Goal: Use online tool/utility: Utilize a website feature to perform a specific function

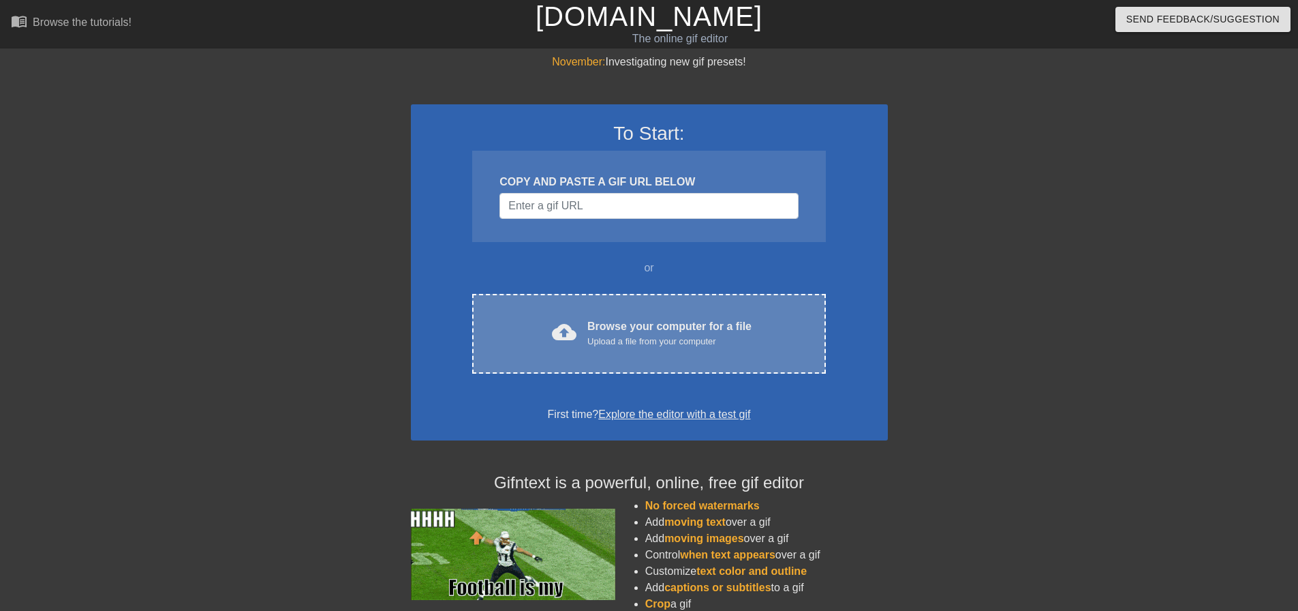
click at [653, 331] on div "Browse your computer for a file Upload a file from your computer" at bounding box center [669, 333] width 164 height 30
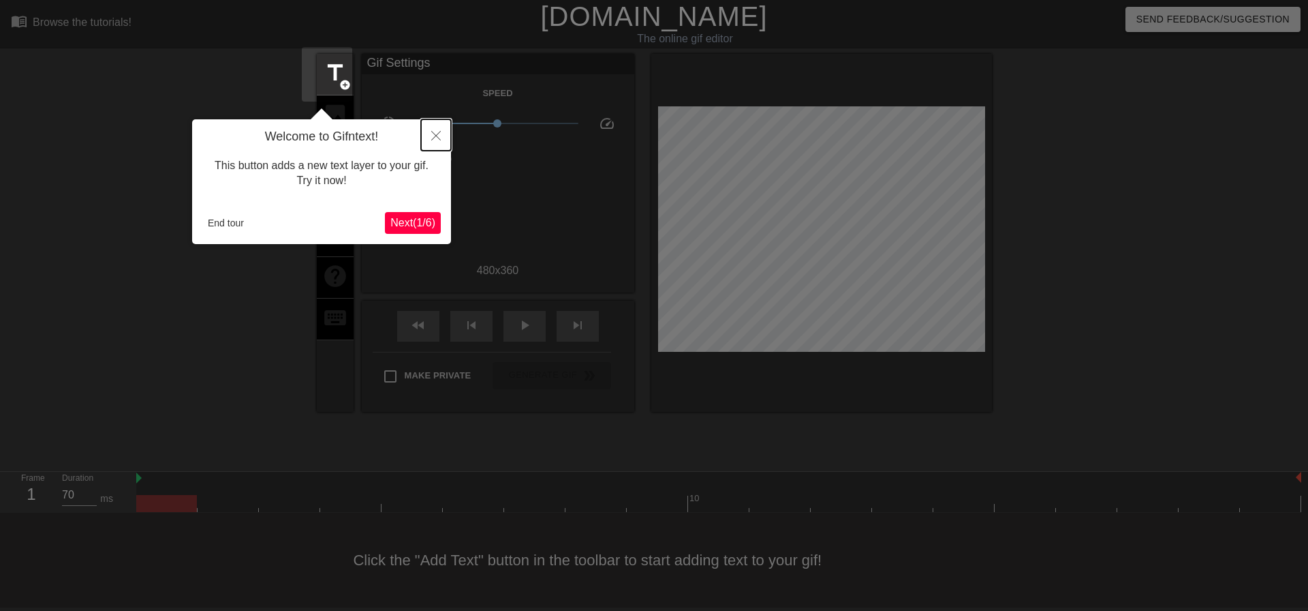
click at [435, 136] on icon "Close" at bounding box center [436, 136] width 10 height 10
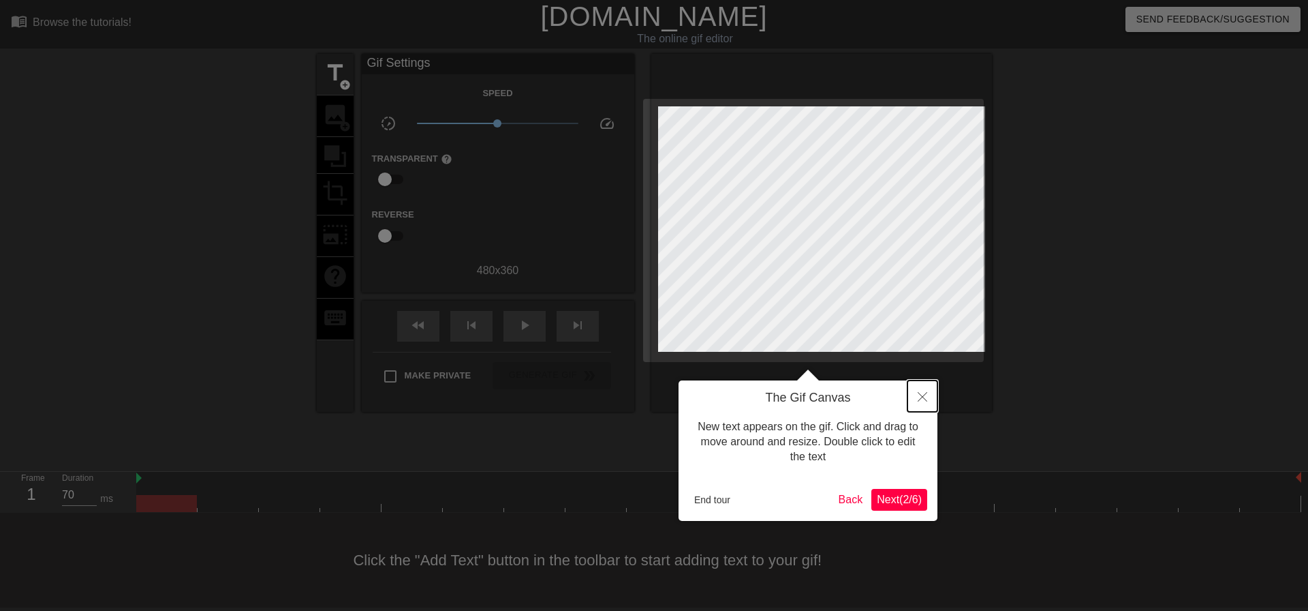
click at [923, 397] on icon "Close" at bounding box center [923, 397] width 10 height 10
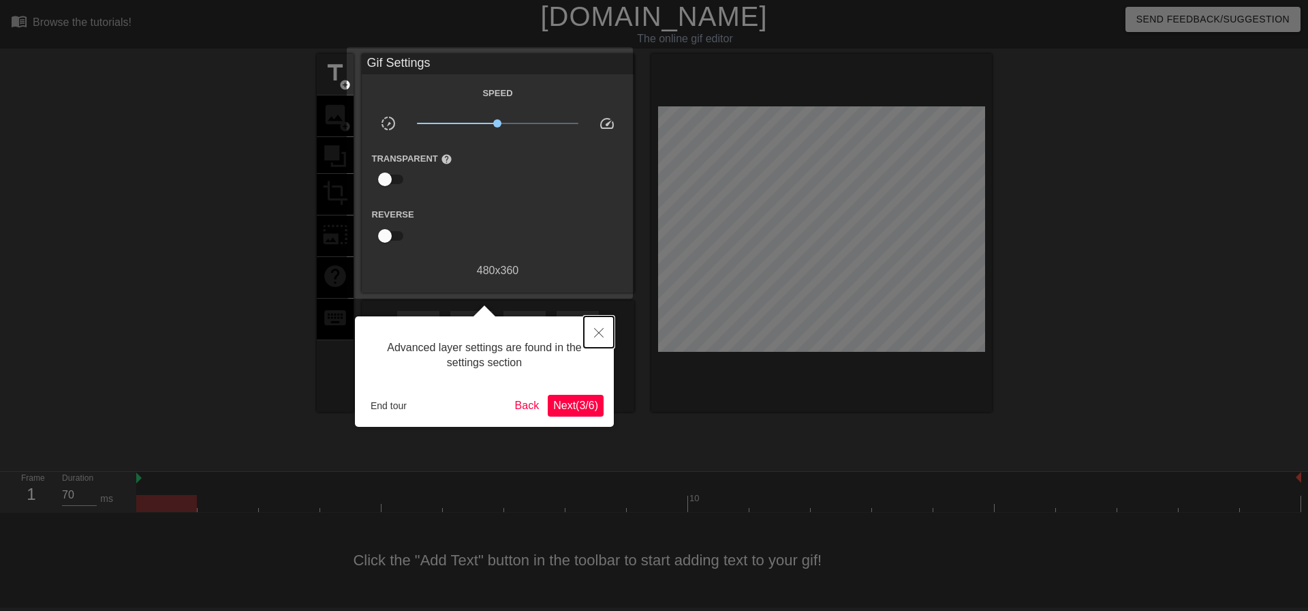
click at [594, 319] on button "Close" at bounding box center [599, 331] width 30 height 31
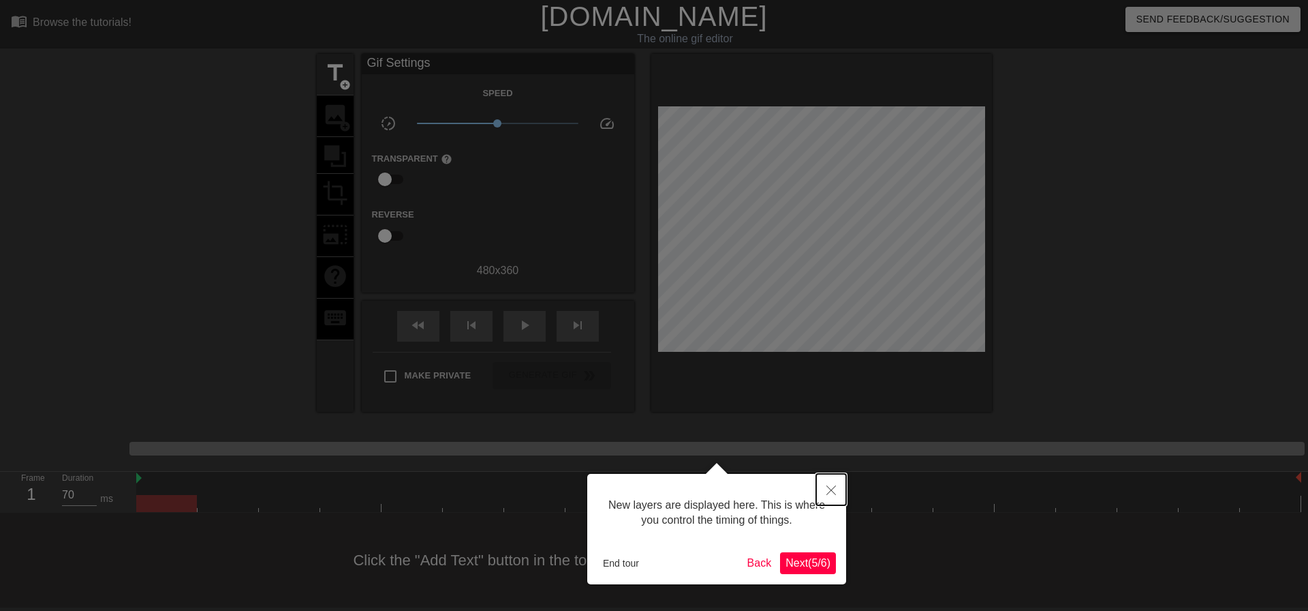
click at [837, 488] on button "Close" at bounding box center [831, 489] width 30 height 31
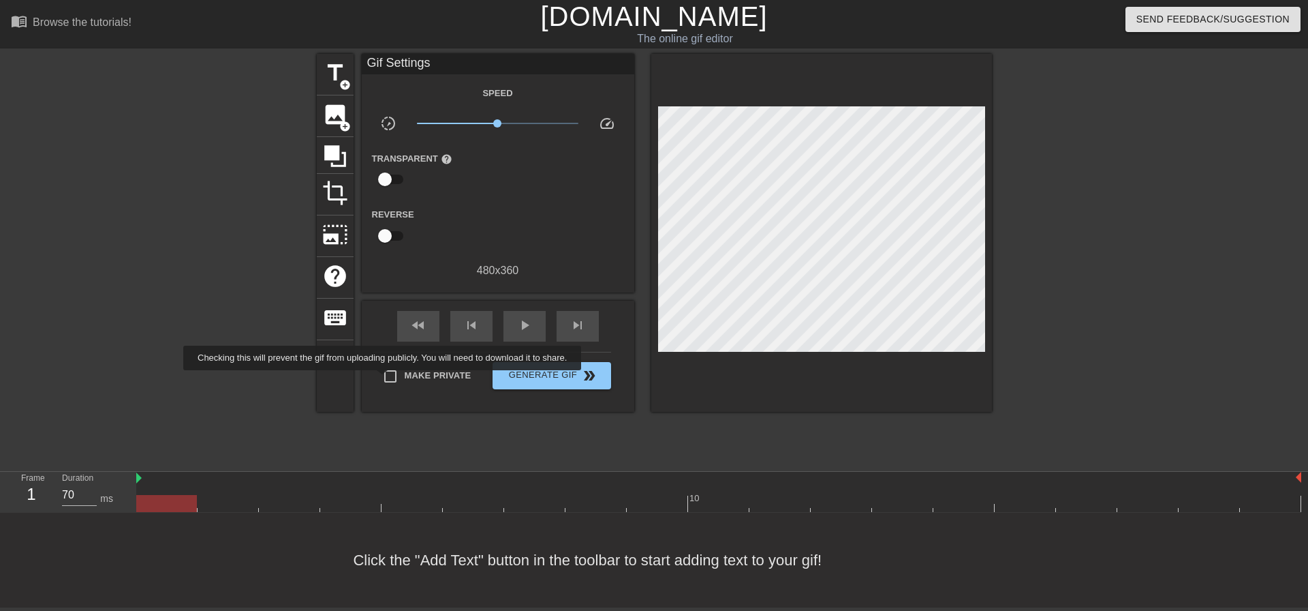
click at [384, 375] on input "Make Private" at bounding box center [390, 376] width 29 height 29
checkbox input "true"
click at [324, 108] on span "image" at bounding box center [335, 115] width 26 height 26
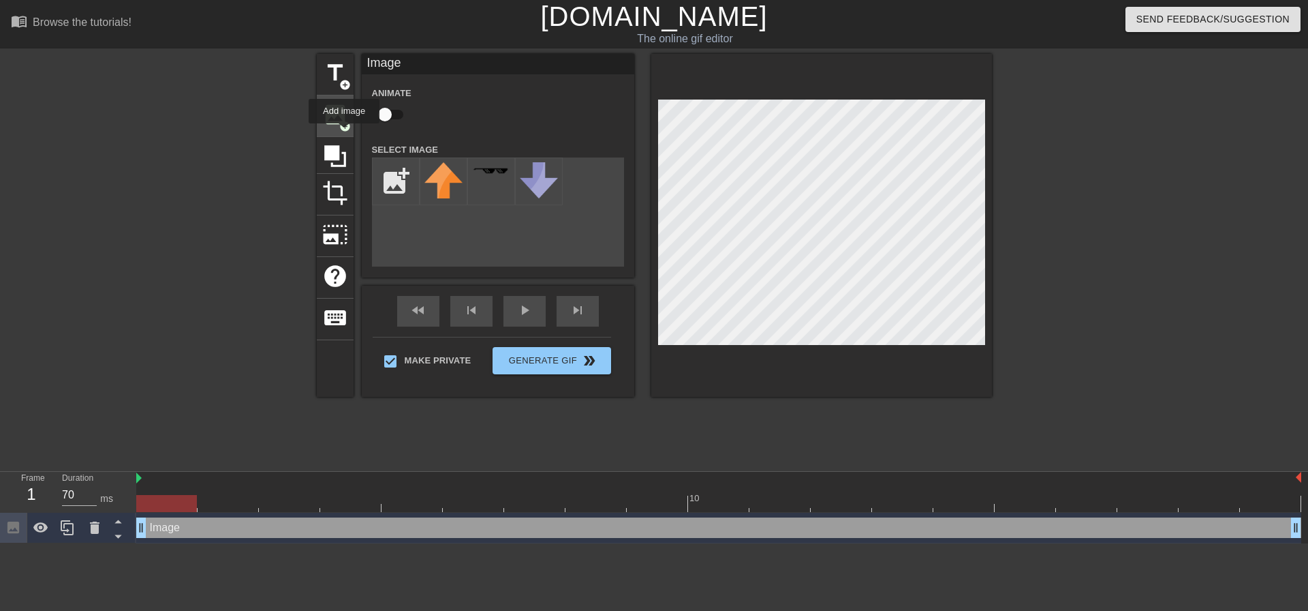
scroll to position [0, 0]
click at [390, 190] on input "file" at bounding box center [396, 181] width 46 height 46
type input "C:\fakepath\[PERSON_NAME].png"
click at [440, 172] on img at bounding box center [444, 175] width 38 height 27
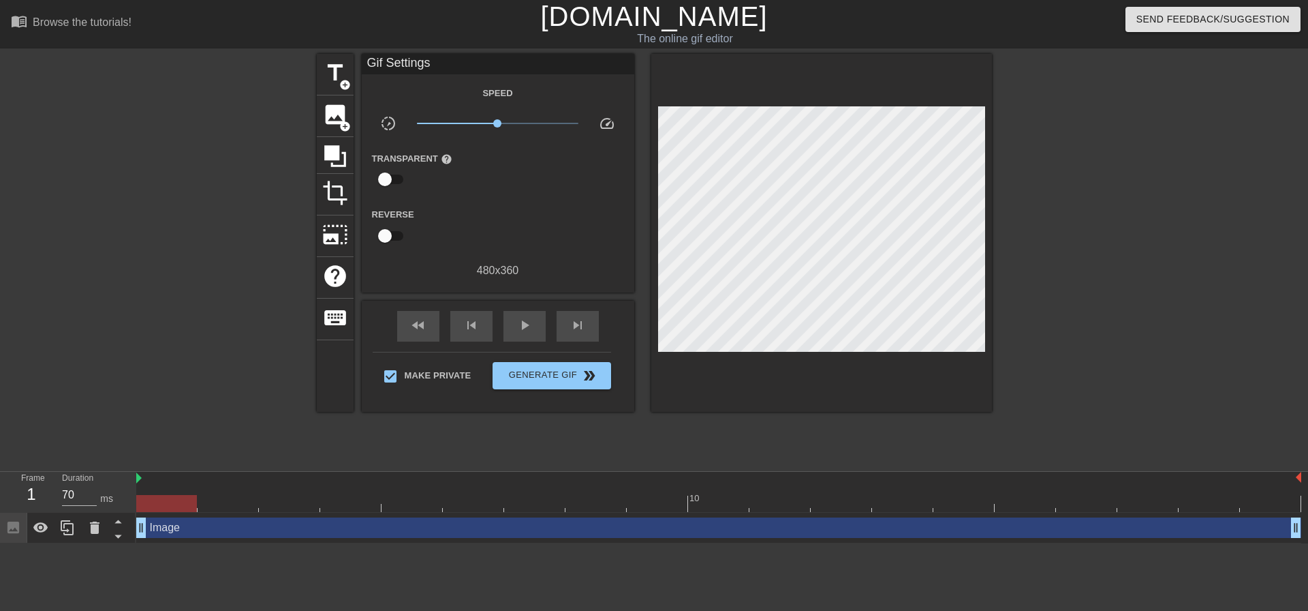
click at [164, 371] on div "title add_circle image add_circle crop photo_size_select_large help keyboard Gi…" at bounding box center [654, 258] width 1308 height 409
click at [331, 75] on span "title" at bounding box center [335, 73] width 26 height 26
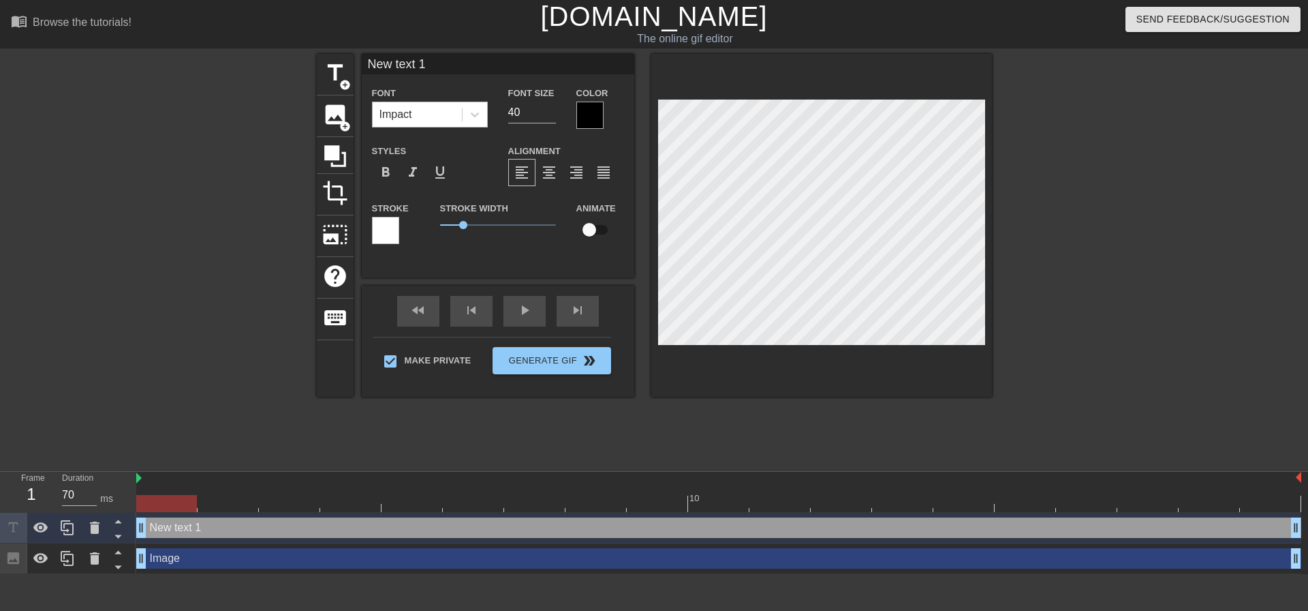
type input "New txt 1"
type textarea "New txt 1"
type input "New tt 1"
type textarea "New tt 1"
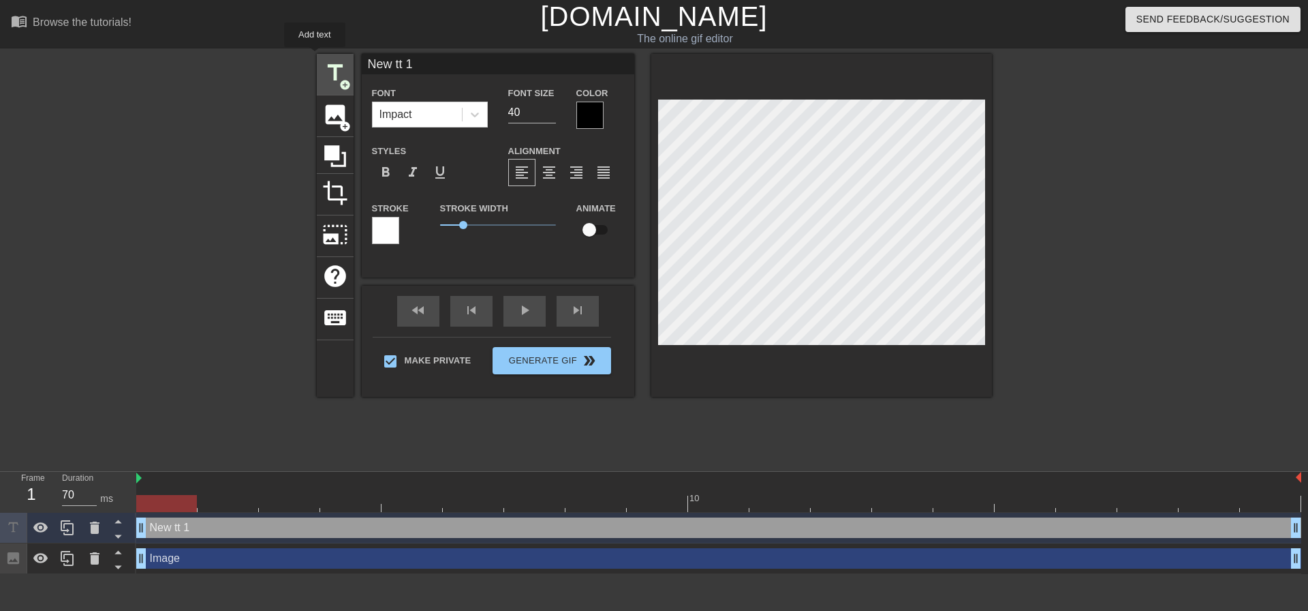
click at [325, 75] on span "title" at bounding box center [335, 73] width 26 height 26
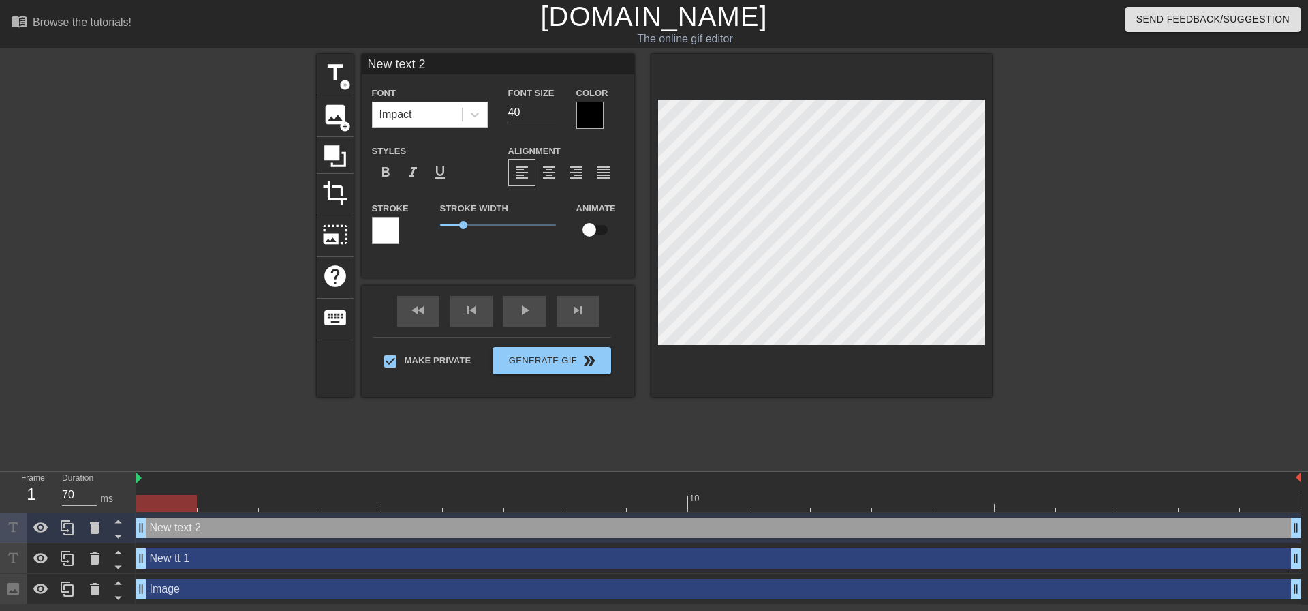
click at [211, 517] on div "New text 2 drag_handle drag_handle" at bounding box center [718, 527] width 1165 height 20
click at [191, 548] on div "New tt 1 drag_handle drag_handle" at bounding box center [718, 558] width 1165 height 20
type input "New tt 1"
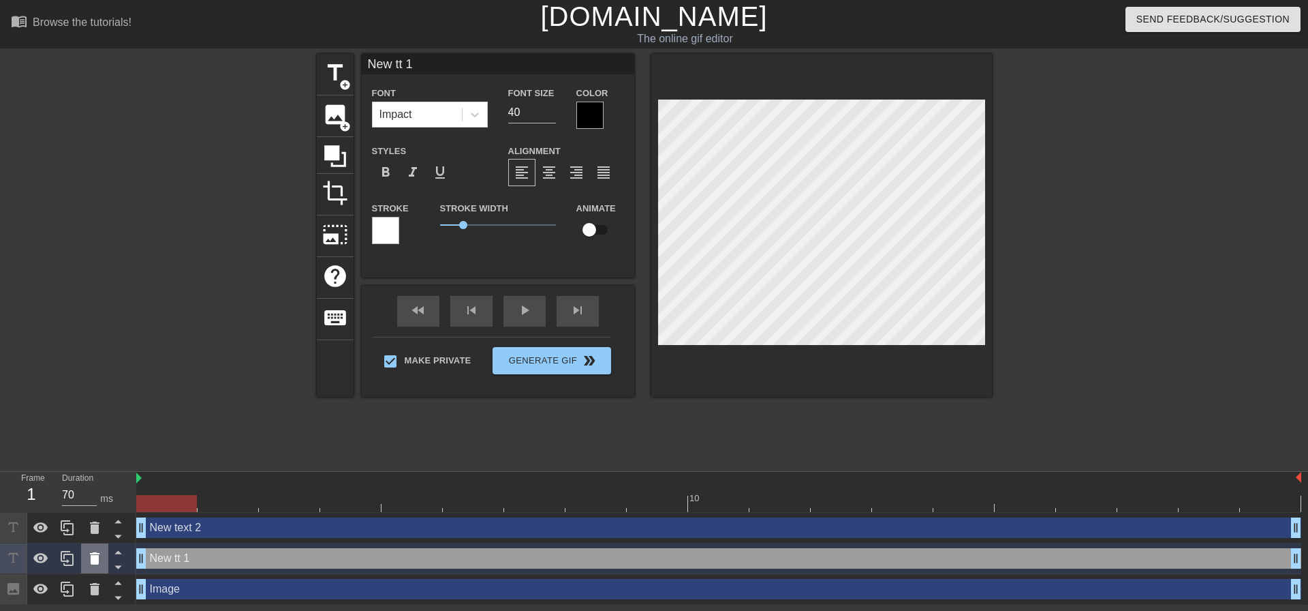
drag, startPoint x: 185, startPoint y: 493, endPoint x: 93, endPoint y: 490, distance: 91.3
click at [93, 552] on icon at bounding box center [95, 558] width 10 height 12
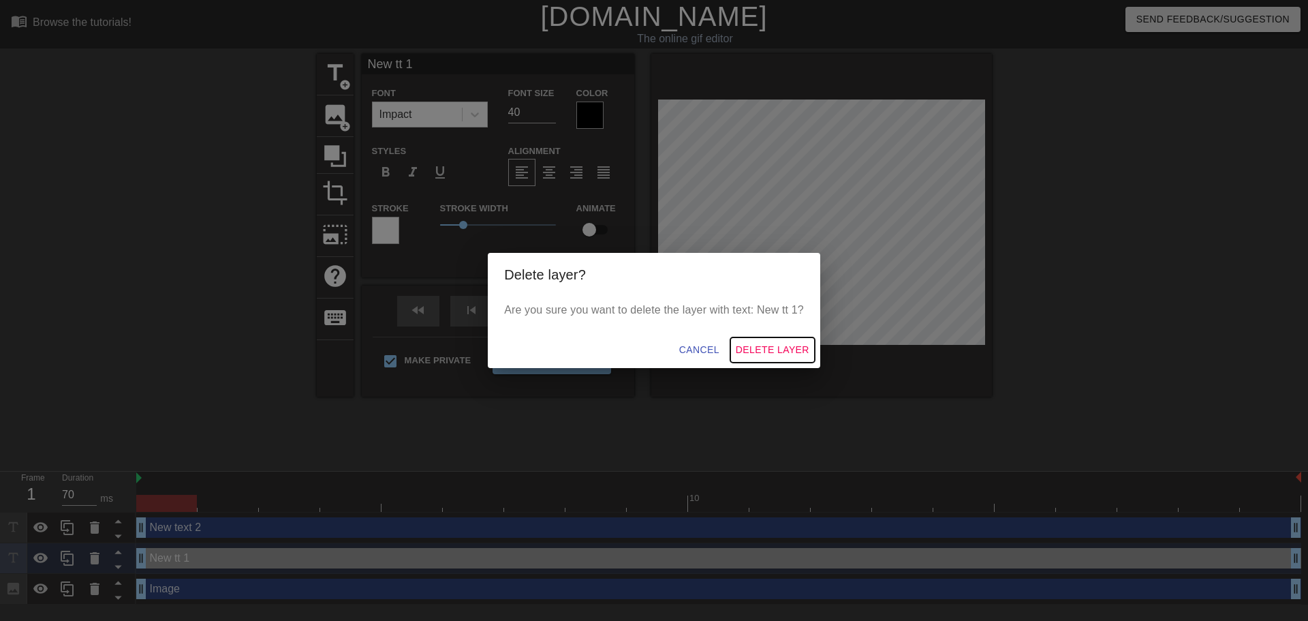
click at [755, 355] on span "Delete Layer" at bounding box center [773, 349] width 74 height 17
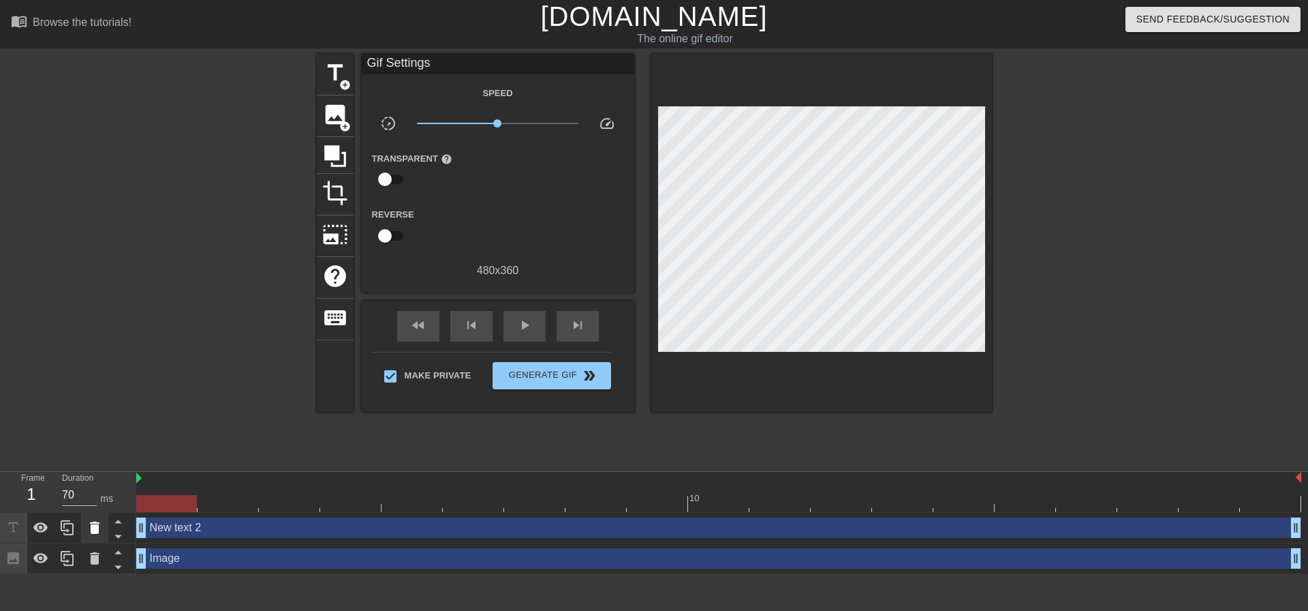
click at [89, 519] on icon at bounding box center [95, 527] width 16 height 16
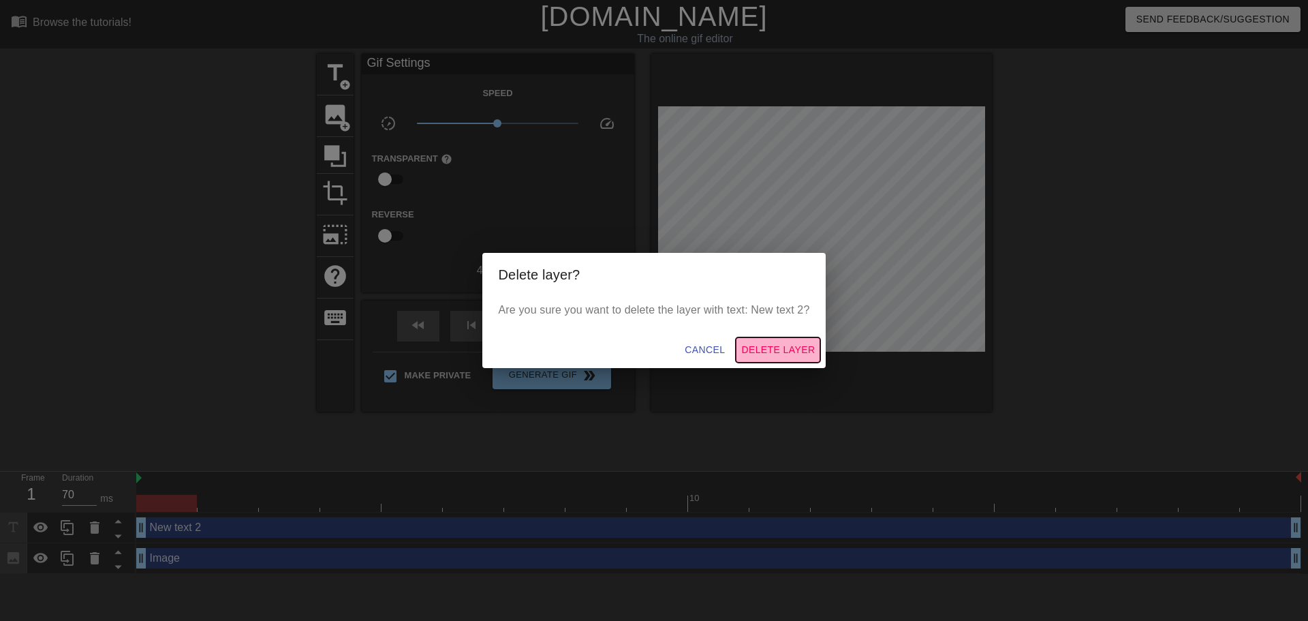
click at [769, 349] on span "Delete Layer" at bounding box center [778, 349] width 74 height 17
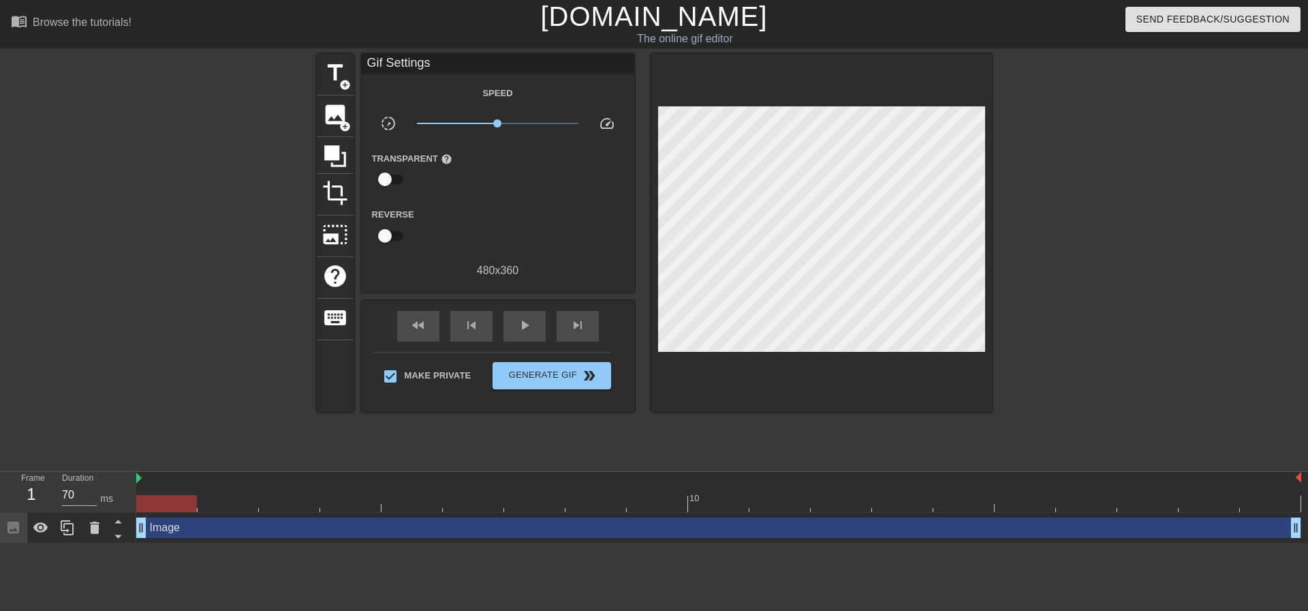
click at [1222, 222] on div "title add_circle image add_circle crop photo_size_select_large help keyboard Gi…" at bounding box center [654, 258] width 1308 height 409
click at [49, 512] on div at bounding box center [40, 527] width 27 height 30
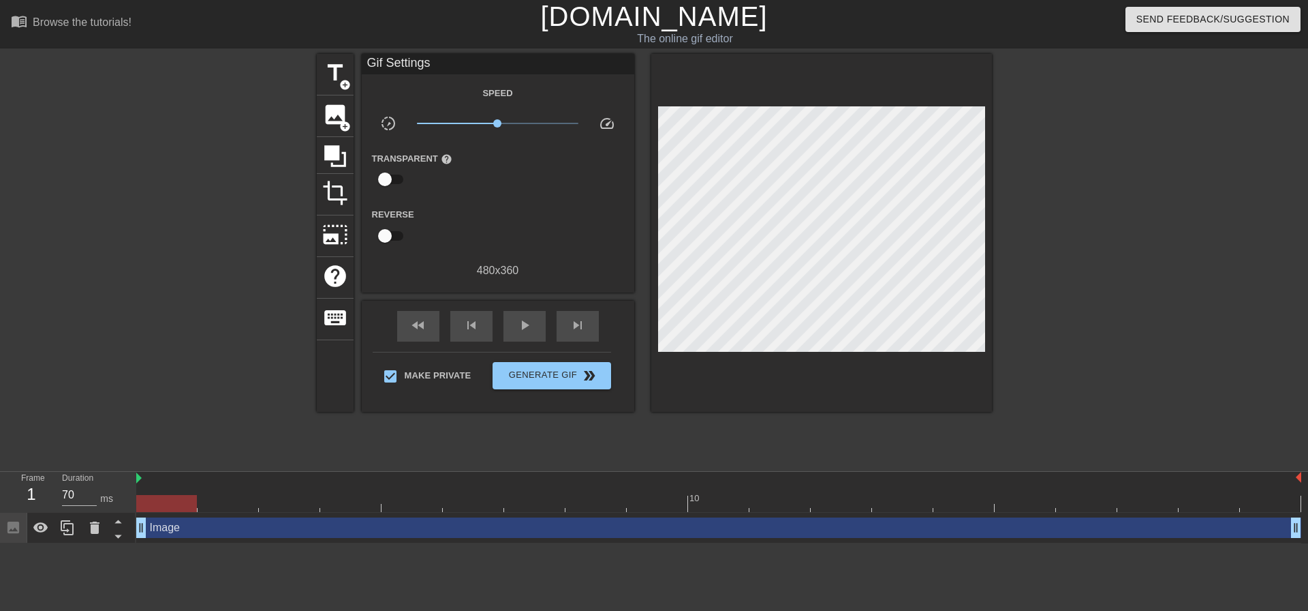
click at [250, 262] on div "title add_circle image add_circle crop photo_size_select_large help keyboard Gi…" at bounding box center [654, 258] width 1308 height 409
click at [528, 370] on span "Generate Gif double_arrow" at bounding box center [551, 375] width 107 height 16
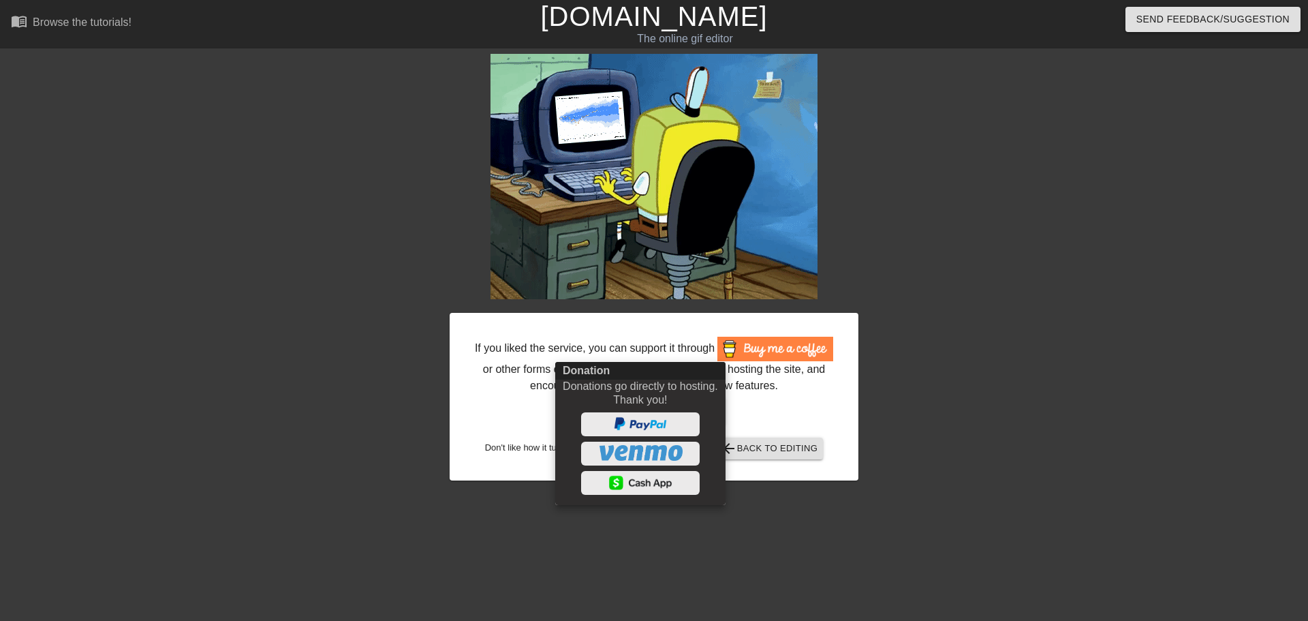
click at [1084, 373] on div at bounding box center [654, 310] width 1308 height 621
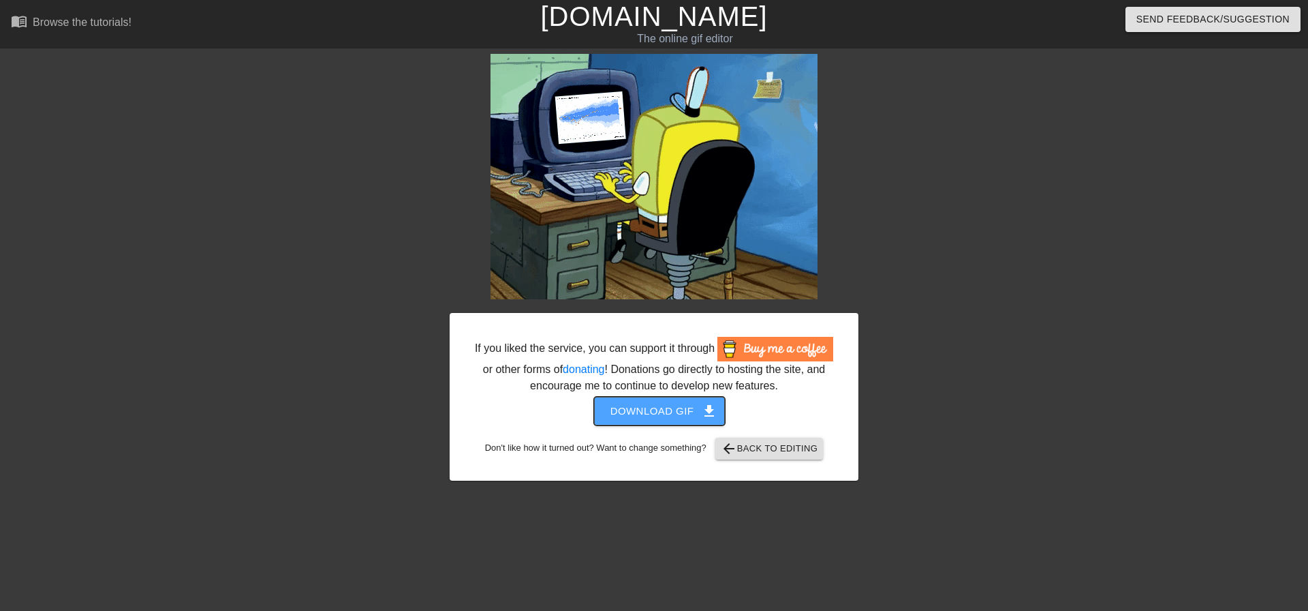
click at [634, 411] on span "Download gif get_app" at bounding box center [660, 411] width 99 height 18
